Goal: Find specific page/section: Find specific page/section

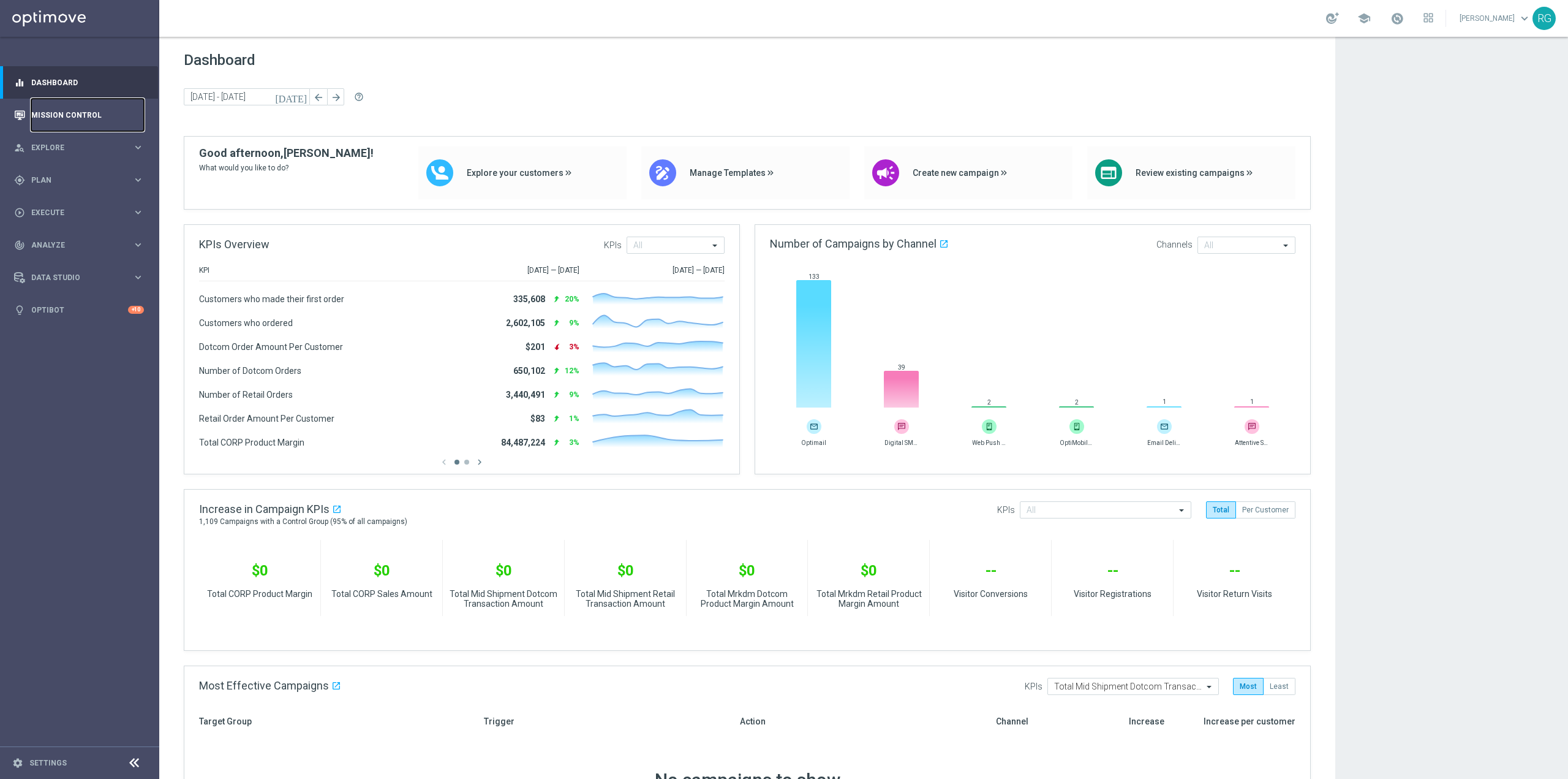
click at [77, 114] on link "Mission Control" at bounding box center [87, 114] width 113 height 32
